Goal: Check status: Check status

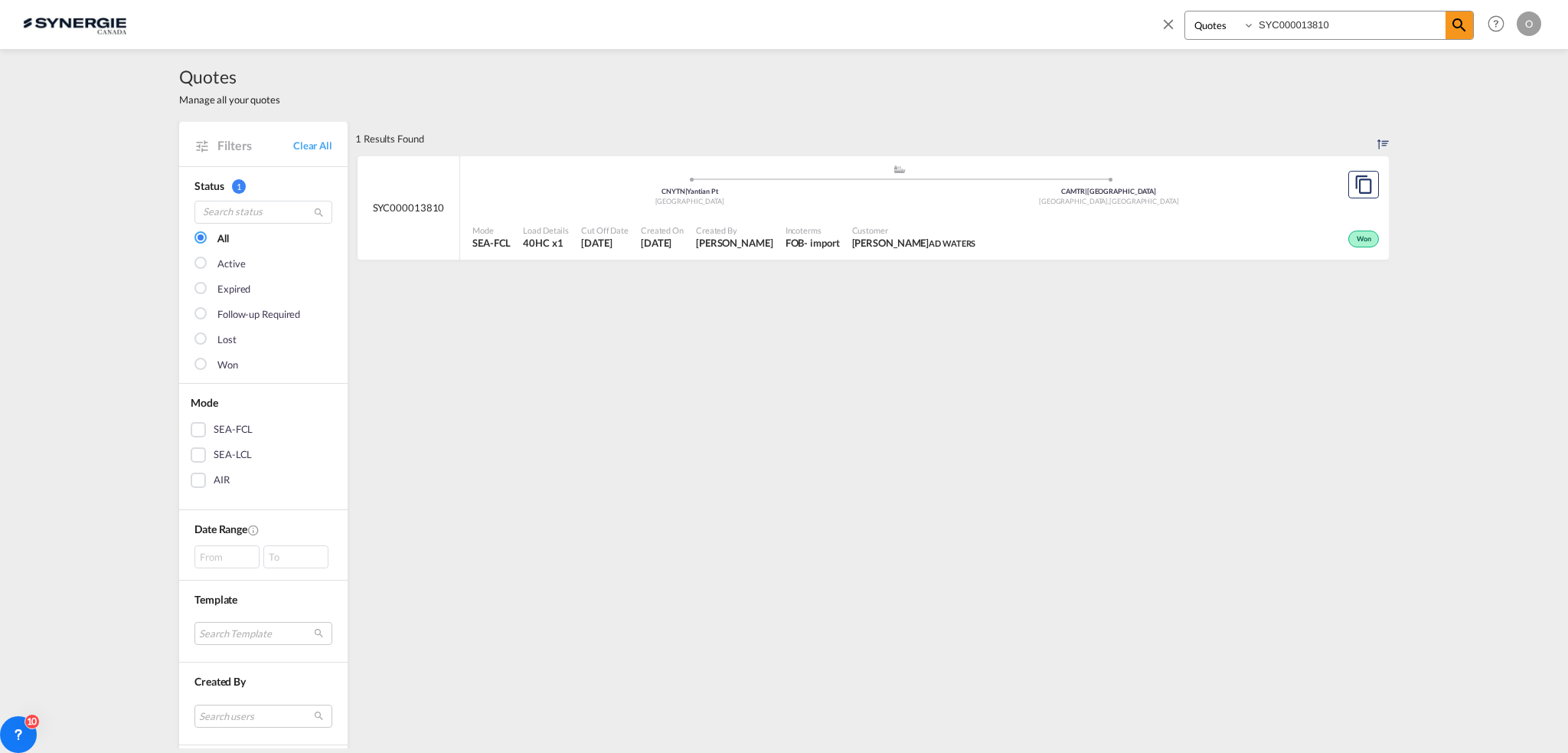
select select "Quotes"
click at [959, 24] on div "Bookings Quotes Enquiries SYC000013810 Help Resources Product Release O My Prof…" at bounding box center [784, 23] width 1522 height 47
paste input "59"
type input "SYC000013859"
click at [840, 231] on span "Incoterms" at bounding box center [813, 230] width 55 height 11
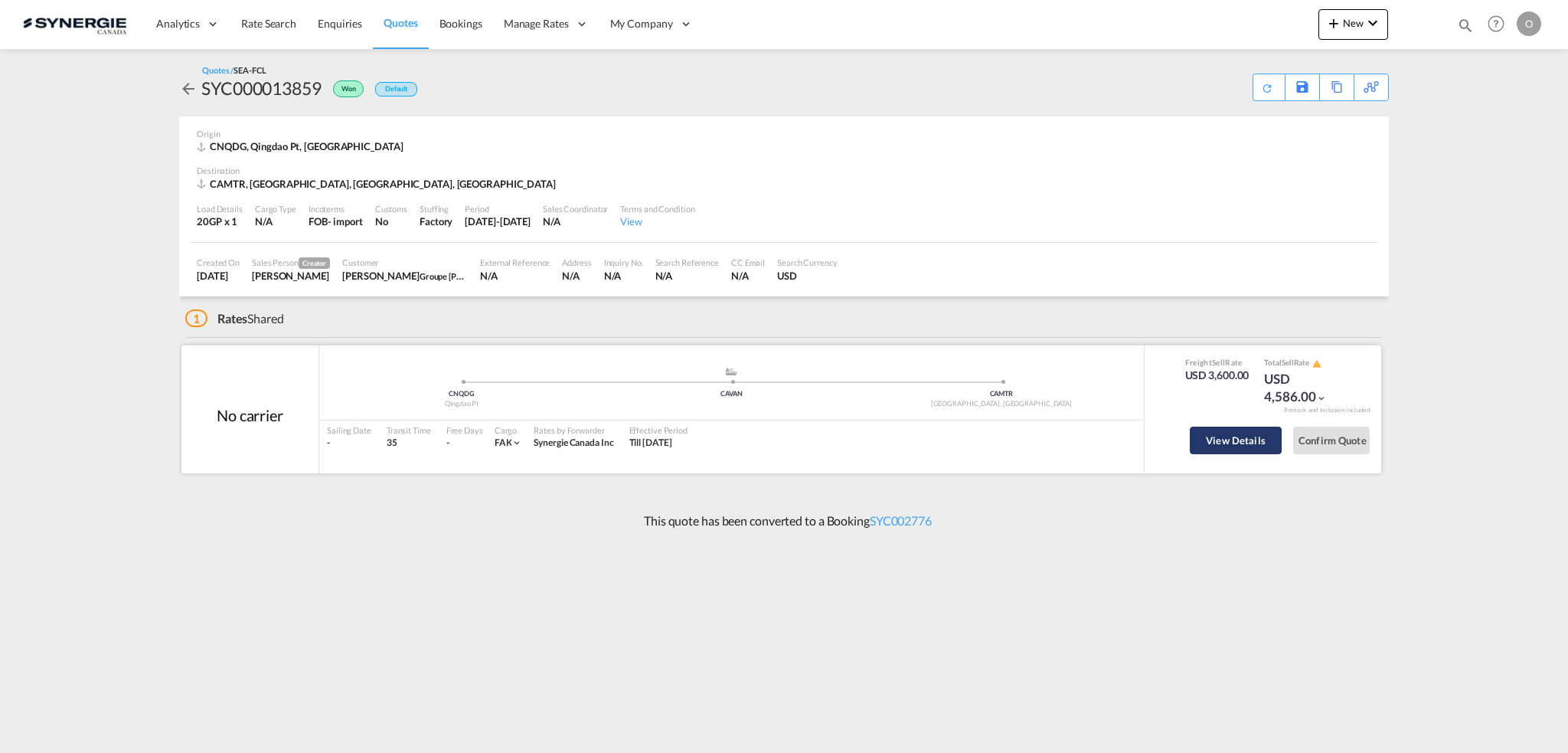
click at [1228, 440] on button "View Details" at bounding box center [1235, 440] width 92 height 27
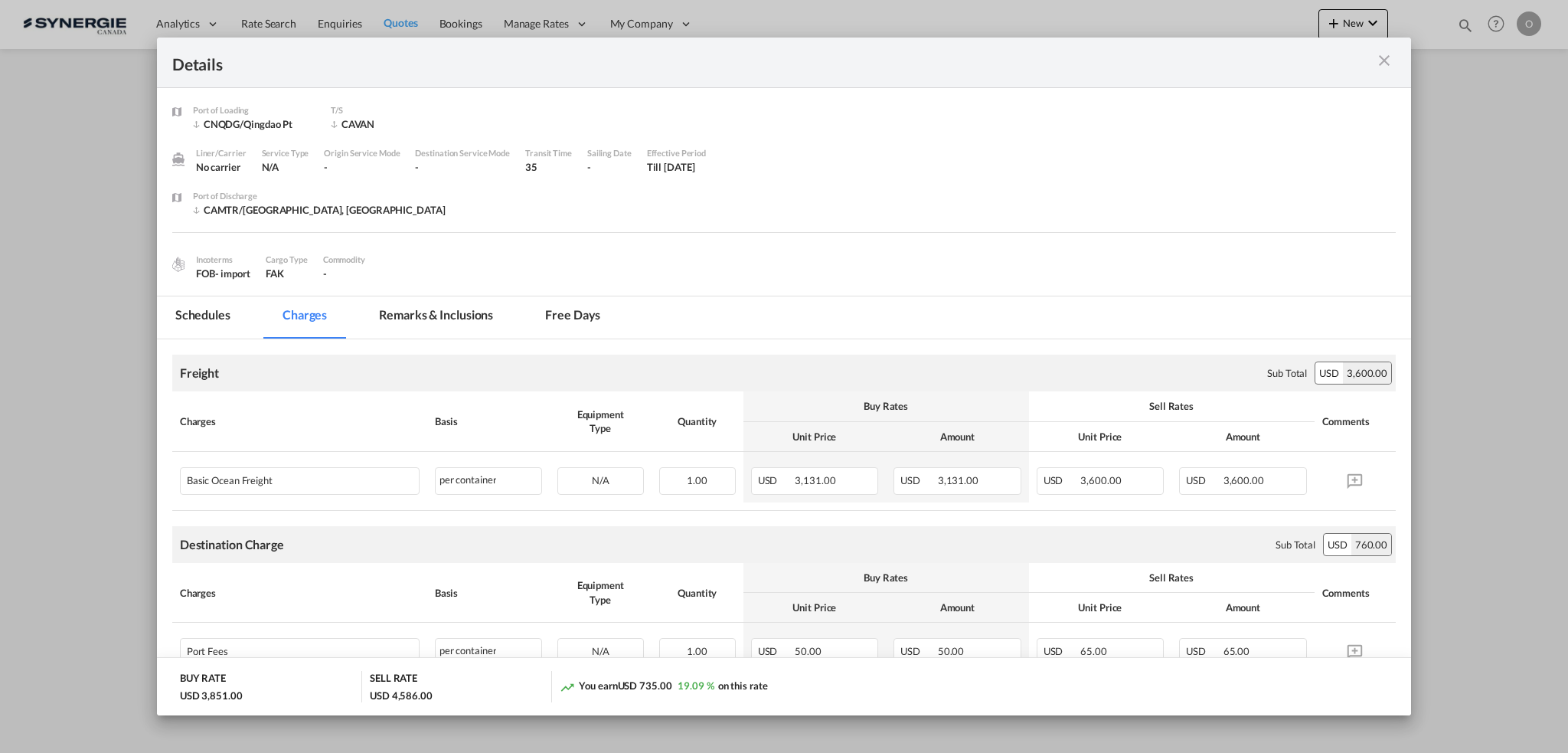
click at [1375, 58] on md-icon "icon-close m-3 fg-AAA8AD cursor" at bounding box center [1384, 60] width 18 height 18
